Goal: Navigation & Orientation: Find specific page/section

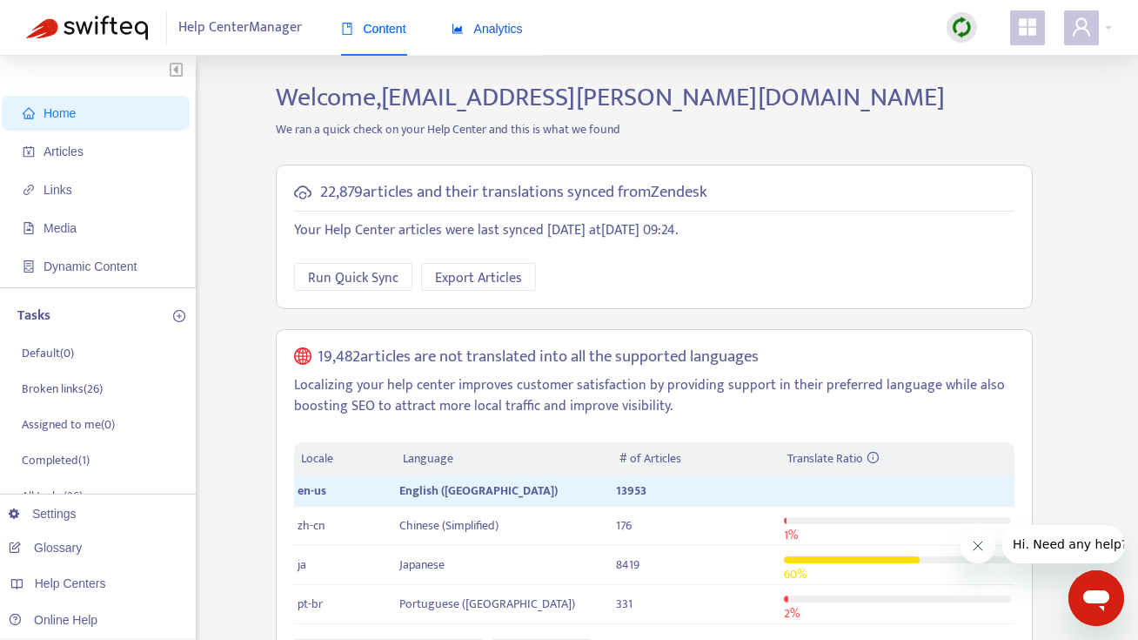
click at [519, 30] on span "Analytics" at bounding box center [487, 29] width 71 height 14
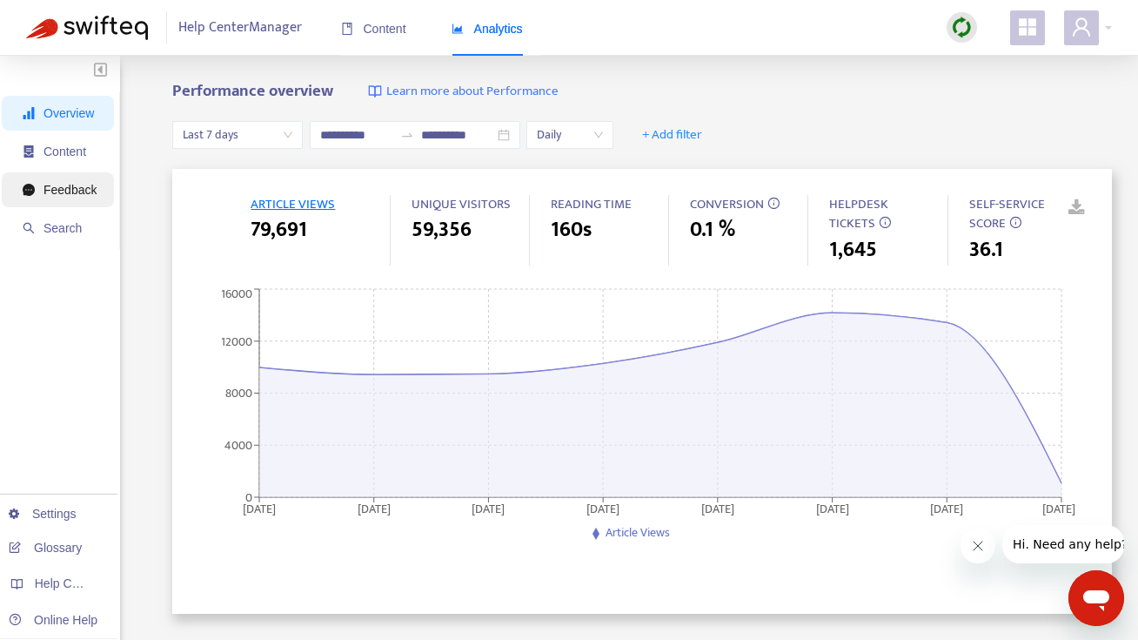
click at [58, 191] on span "Feedback" at bounding box center [70, 190] width 53 height 14
